Goal: Transaction & Acquisition: Purchase product/service

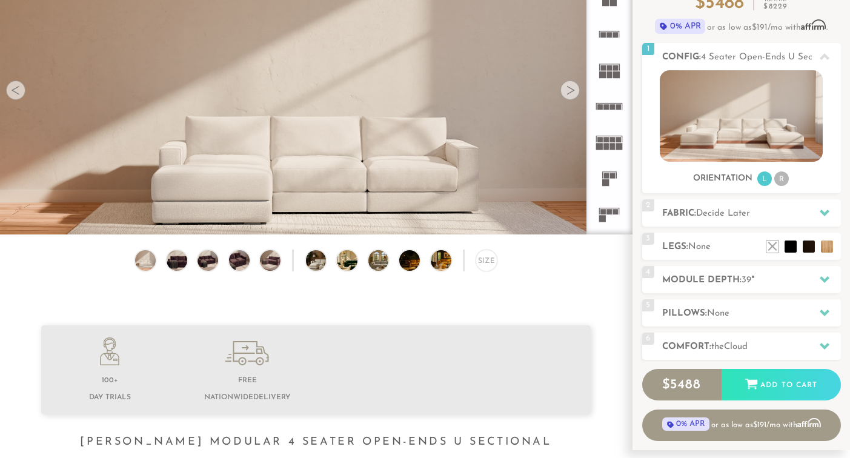
scroll to position [130, 0]
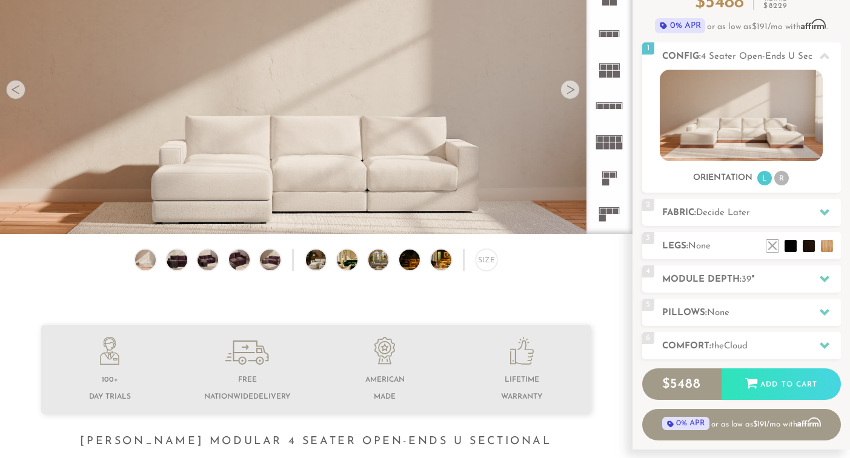
click at [616, 108] on icon at bounding box center [609, 106] width 36 height 36
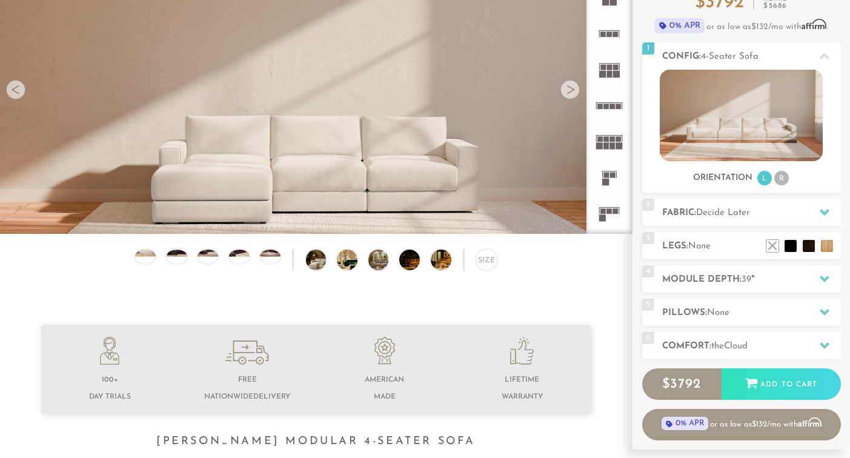
click at [616, 73] on rect at bounding box center [616, 74] width 7 height 7
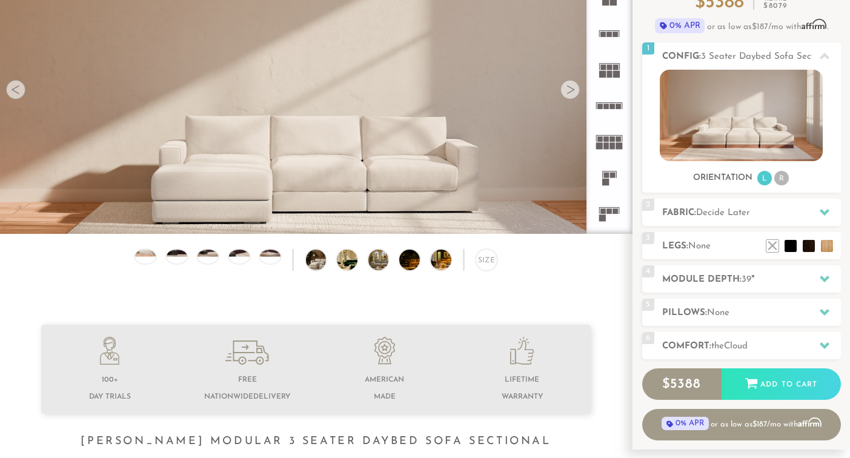
click at [600, 208] on icon at bounding box center [609, 214] width 36 height 36
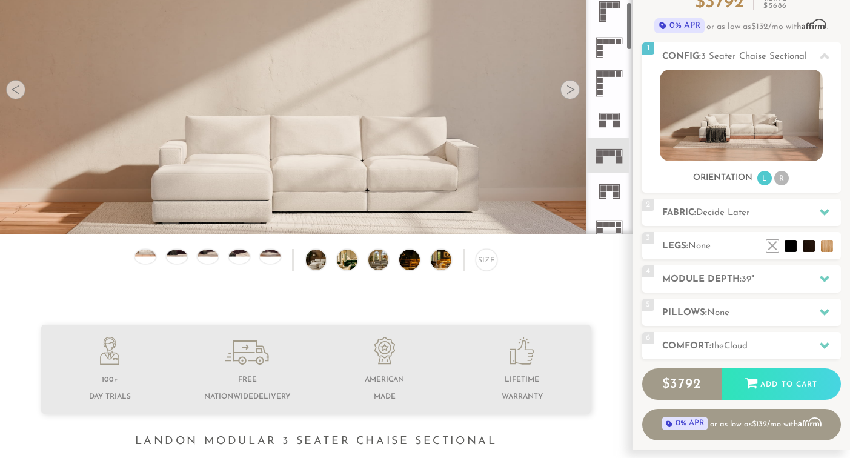
scroll to position [347, 0]
click at [615, 151] on rect at bounding box center [612, 152] width 5 height 5
click at [615, 162] on icon at bounding box center [609, 155] width 36 height 36
click at [615, 118] on rect at bounding box center [615, 116] width 5 height 5
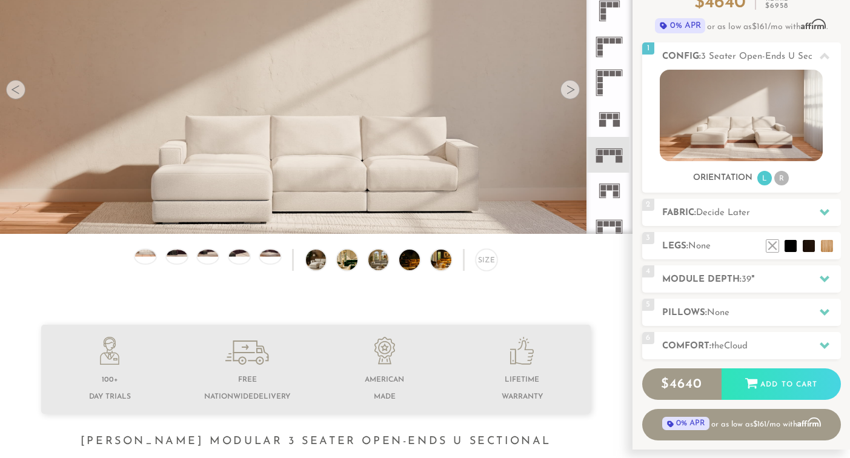
click at [607, 162] on icon at bounding box center [609, 155] width 36 height 36
click at [610, 191] on icon at bounding box center [609, 191] width 36 height 36
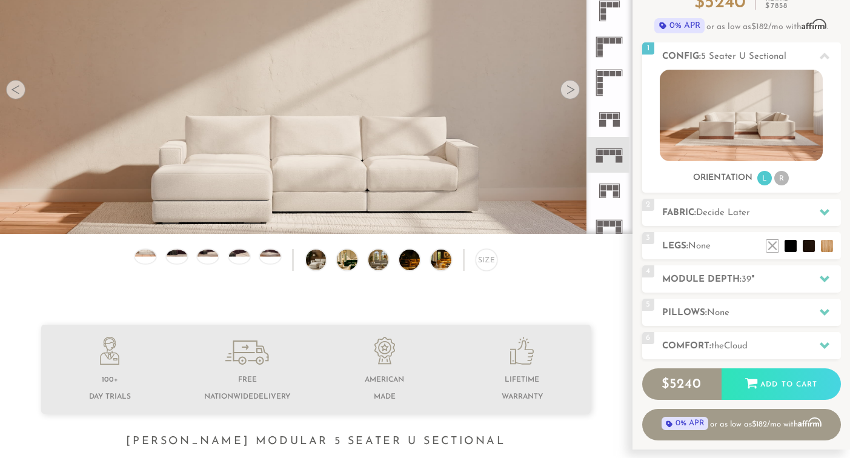
click at [614, 158] on icon at bounding box center [609, 155] width 36 height 36
click at [611, 158] on icon at bounding box center [609, 155] width 36 height 36
click at [614, 121] on rect at bounding box center [616, 123] width 7 height 7
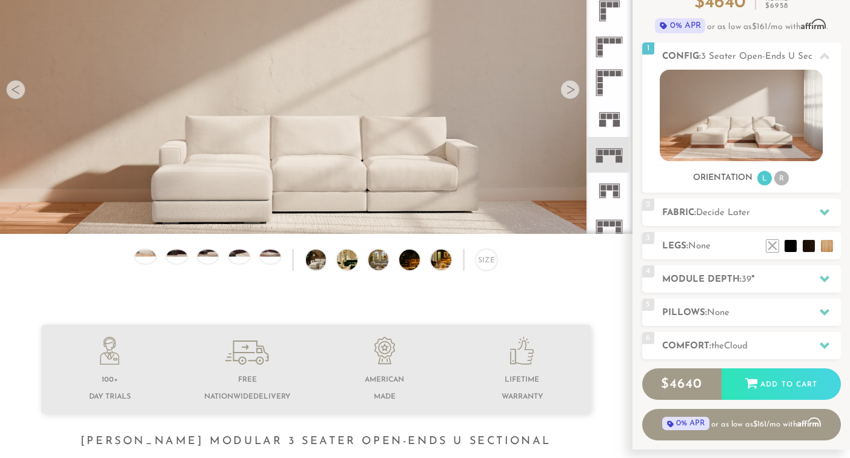
click at [613, 156] on icon at bounding box center [609, 155] width 36 height 36
click at [606, 220] on rect at bounding box center [609, 219] width 27 height 1
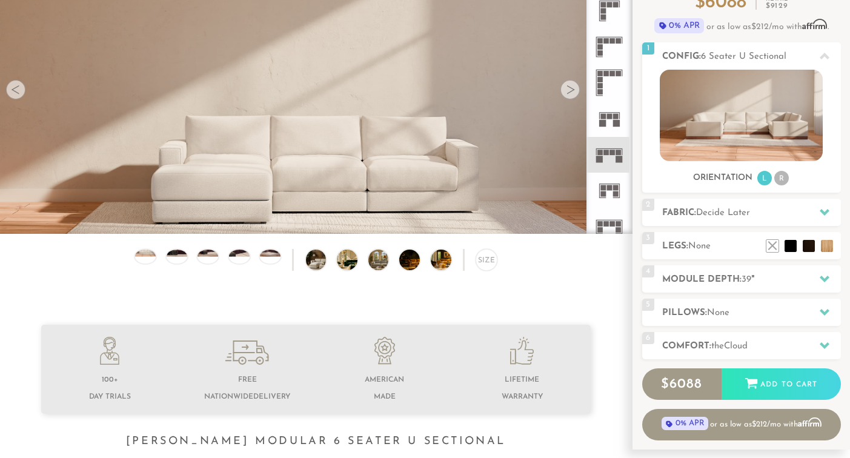
click at [616, 155] on rect at bounding box center [618, 152] width 5 height 5
click at [606, 222] on rect at bounding box center [605, 223] width 5 height 5
click at [617, 159] on rect at bounding box center [619, 159] width 7 height 7
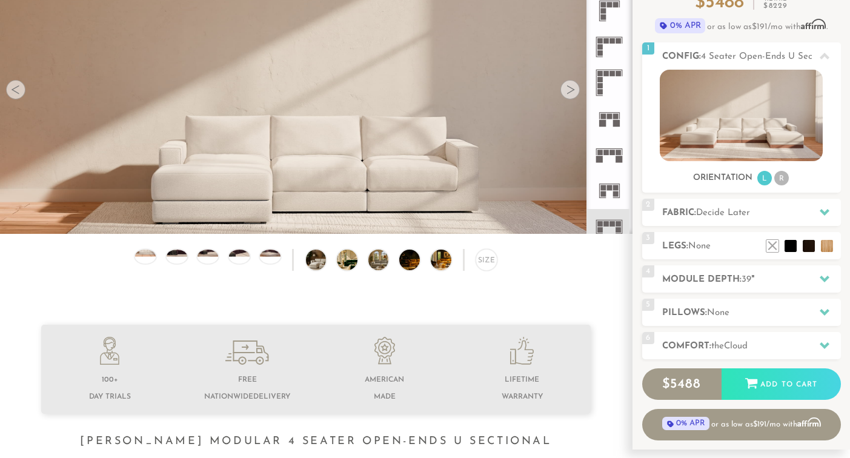
click at [617, 159] on rect at bounding box center [619, 159] width 7 height 7
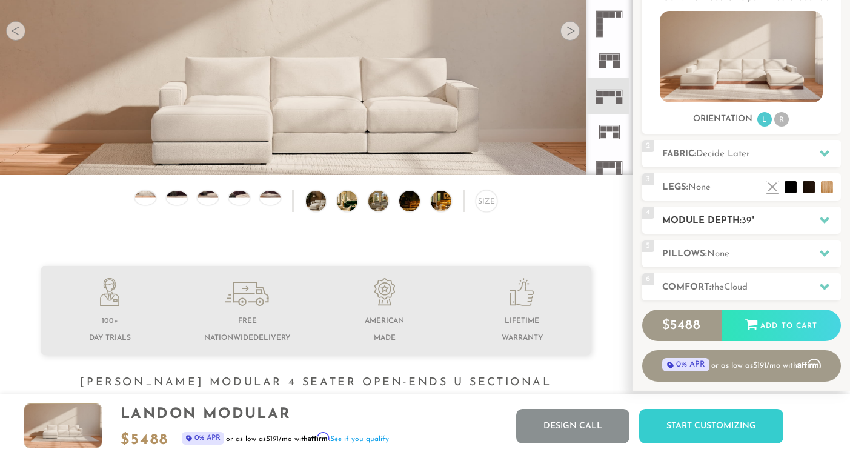
scroll to position [187, 0]
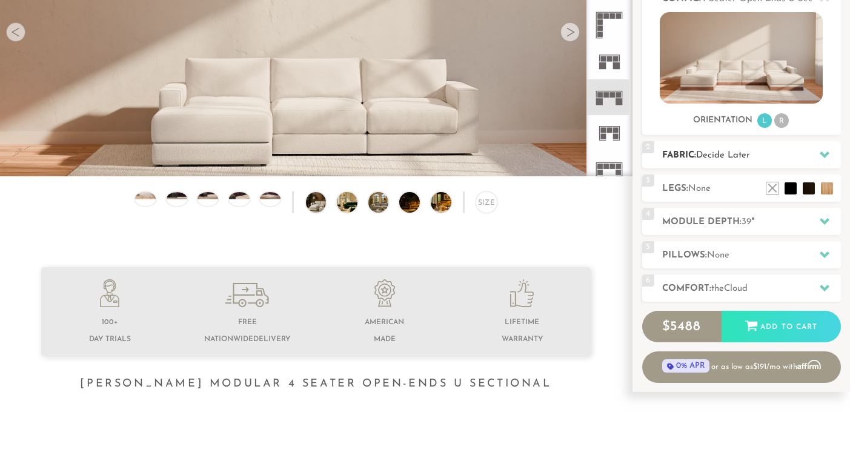
click at [824, 156] on icon at bounding box center [825, 154] width 10 height 7
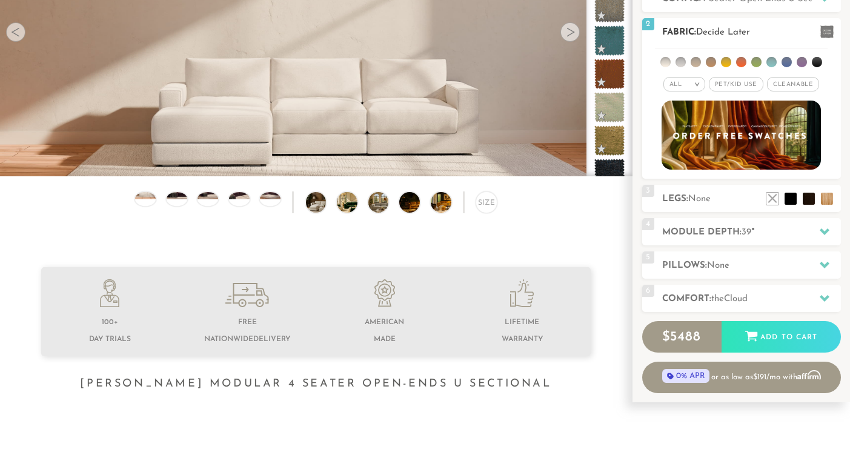
click at [789, 64] on li at bounding box center [787, 62] width 10 height 10
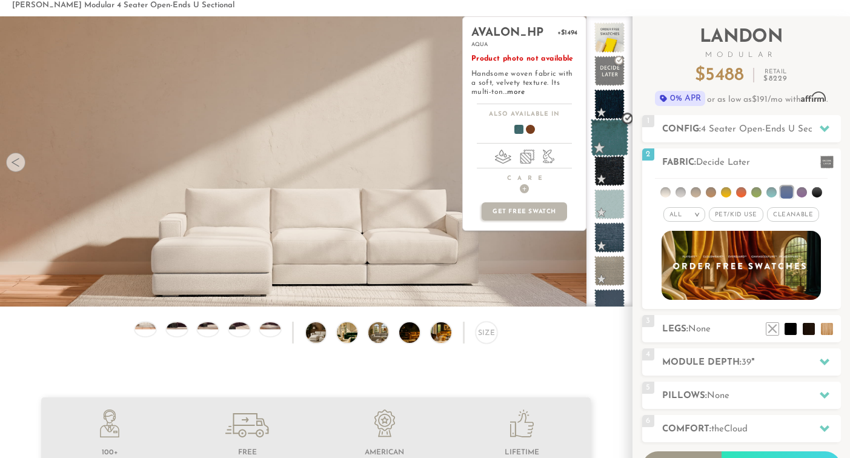
scroll to position [57, 0]
click at [602, 143] on span at bounding box center [610, 138] width 38 height 38
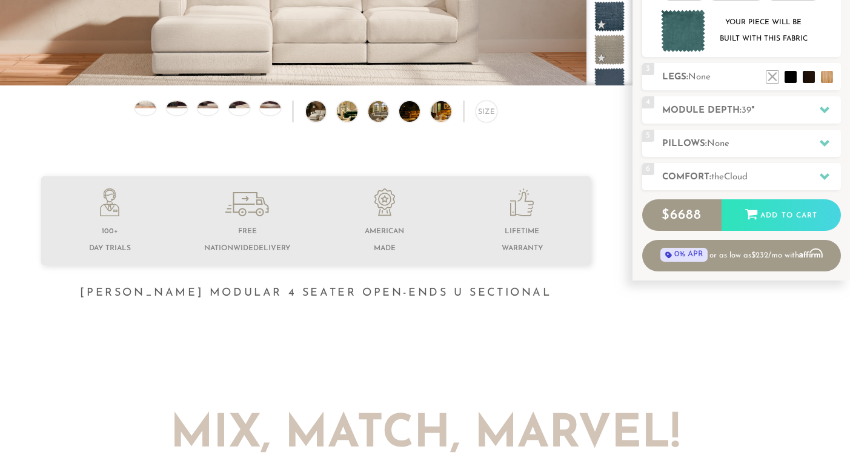
scroll to position [279, 0]
click at [825, 111] on icon at bounding box center [825, 109] width 10 height 7
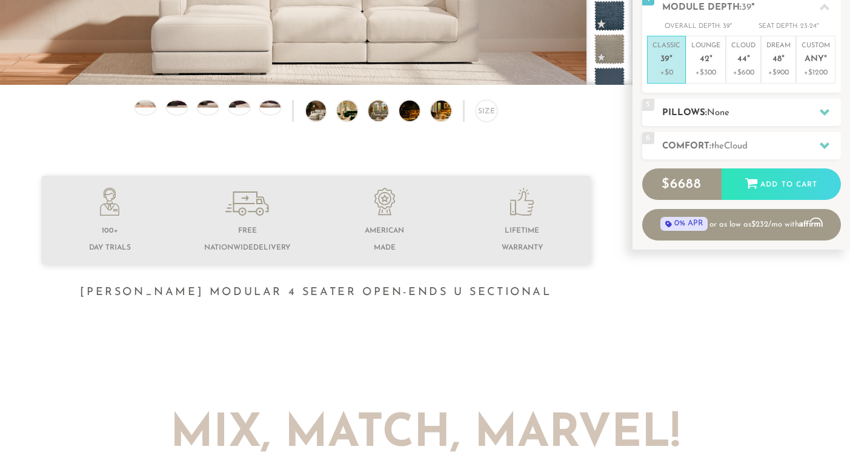
click at [824, 111] on icon at bounding box center [825, 112] width 10 height 7
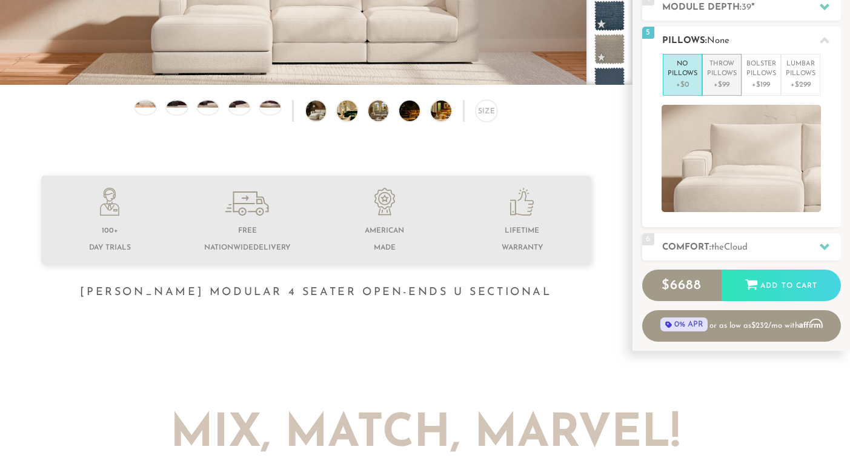
click at [731, 85] on p "+$99" at bounding box center [722, 84] width 30 height 11
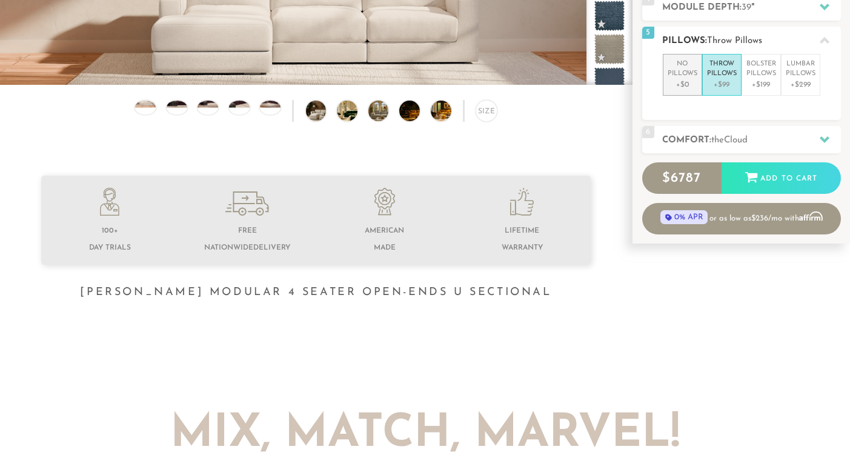
click at [682, 77] on p "No Pillows" at bounding box center [683, 69] width 30 height 20
click at [829, 133] on div at bounding box center [824, 139] width 25 height 25
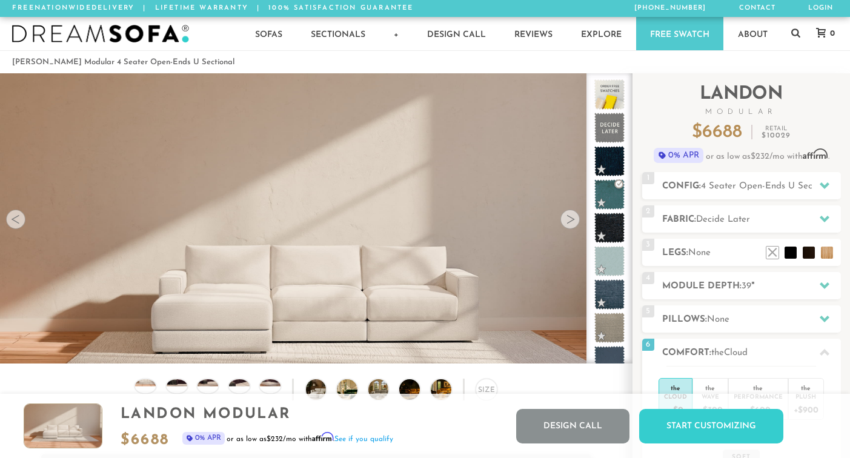
scroll to position [0, 0]
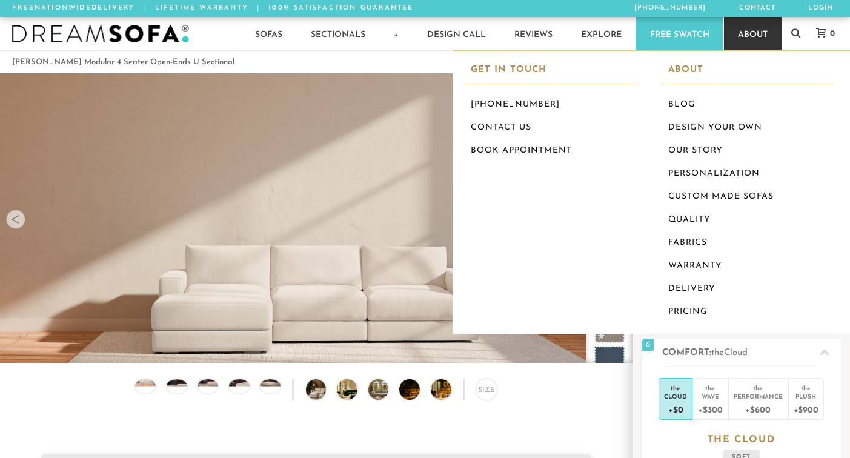
click at [768, 39] on link "About" at bounding box center [753, 33] width 58 height 33
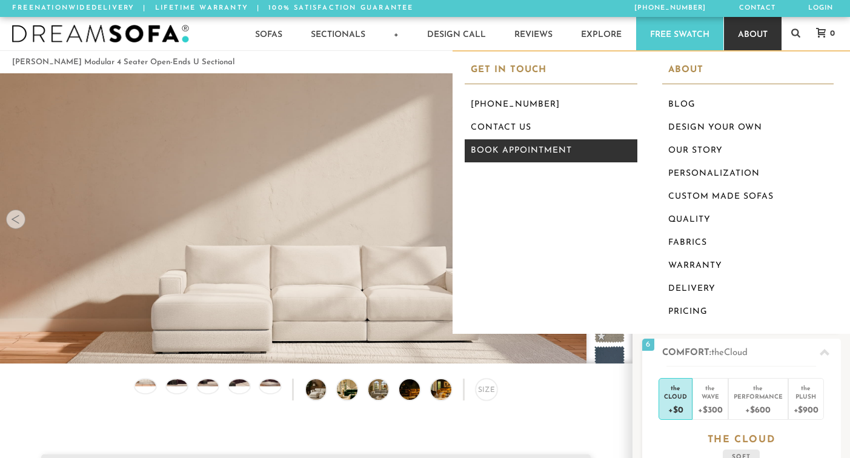
click at [543, 150] on link "Book Appointment" at bounding box center [551, 150] width 173 height 23
